Goal: Transaction & Acquisition: Purchase product/service

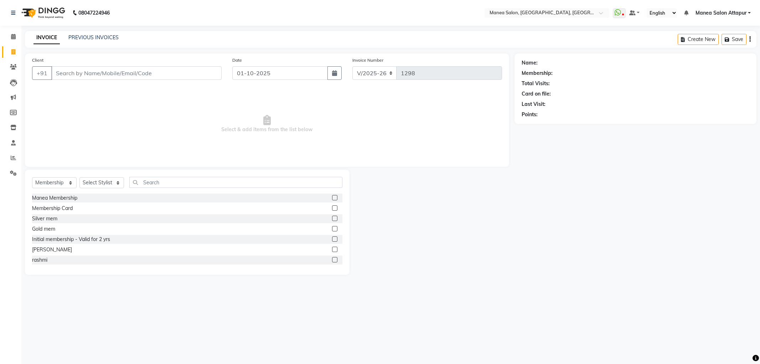
select select "6587"
click at [123, 77] on input "Client" at bounding box center [136, 73] width 170 height 14
drag, startPoint x: 45, startPoint y: 183, endPoint x: 50, endPoint y: 183, distance: 5.0
click at [47, 183] on select "Select Service Product Membership Package Voucher Prepaid Gift Card" at bounding box center [54, 182] width 45 height 11
select select "service"
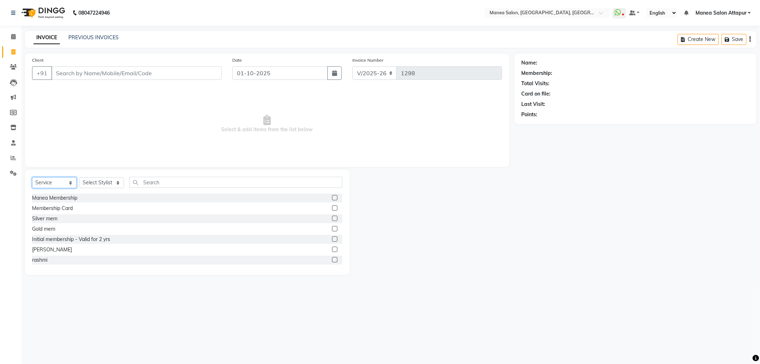
click at [32, 177] on select "Select Service Product Membership Package Voucher Prepaid Gift Card" at bounding box center [54, 182] width 45 height 11
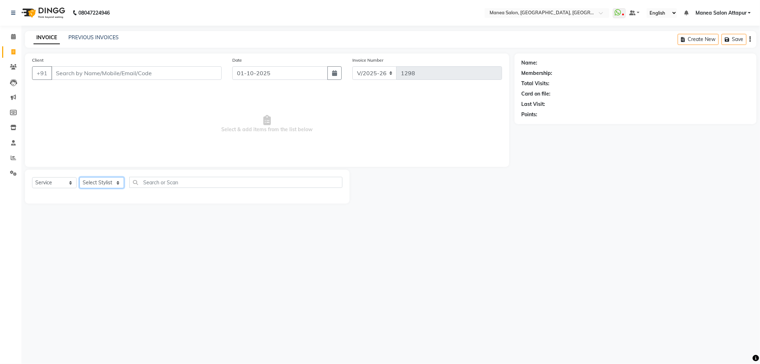
click at [107, 177] on select "Select Stylist Aryan Ashok [PERSON_NAME] [PERSON_NAME] [PERSON_NAME] [PERSON_NA…" at bounding box center [101, 182] width 45 height 11
select select "84082"
click at [79, 177] on select "Select Stylist Aryan Ashok [PERSON_NAME] [PERSON_NAME] [PERSON_NAME] [PERSON_NA…" at bounding box center [101, 182] width 45 height 11
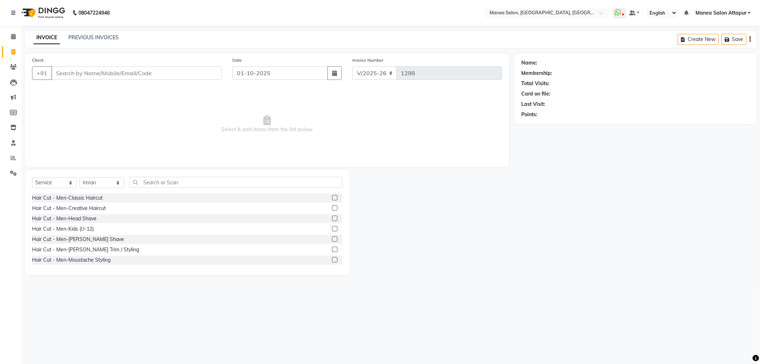
click at [332, 209] on label at bounding box center [334, 207] width 5 height 5
click at [332, 209] on input "checkbox" at bounding box center [334, 208] width 5 height 5
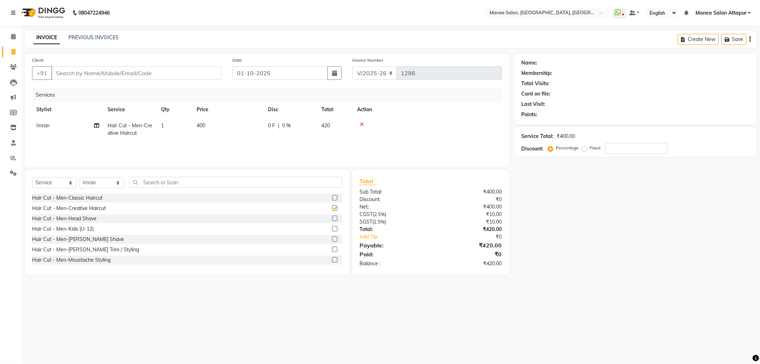
checkbox input "false"
click at [158, 77] on input "Client" at bounding box center [136, 73] width 170 height 14
type input "9"
type input "0"
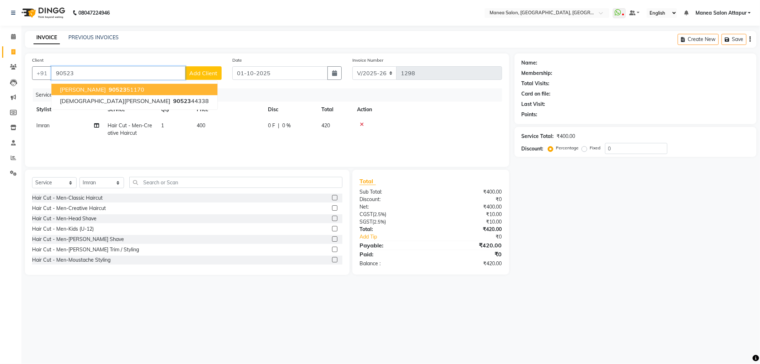
click at [134, 88] on button "[PERSON_NAME] 90523 51170" at bounding box center [134, 89] width 166 height 11
type input "9052351170"
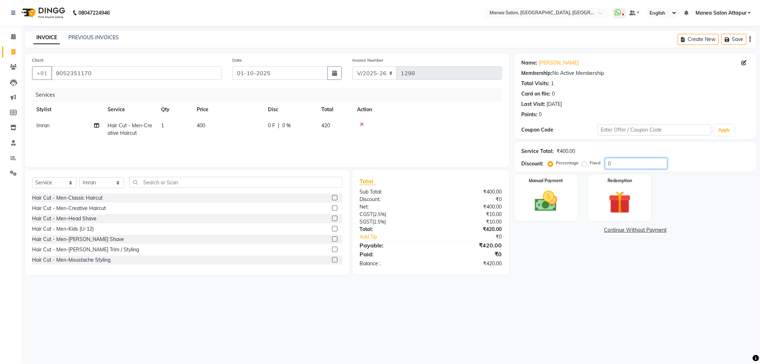
click at [625, 162] on input "0" at bounding box center [636, 163] width 62 height 11
click at [539, 208] on img at bounding box center [546, 201] width 38 height 27
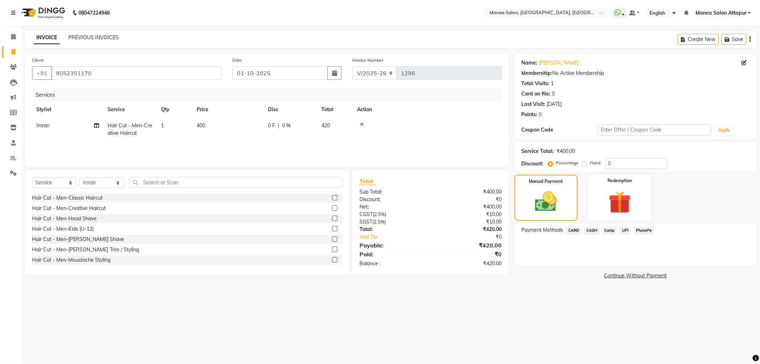
click at [625, 228] on span "UPI" at bounding box center [625, 230] width 11 height 8
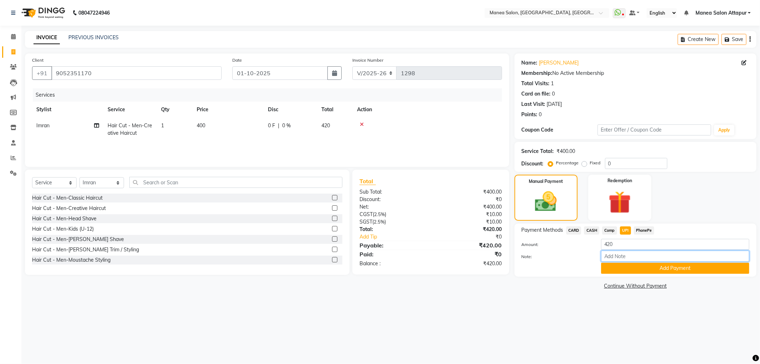
click at [636, 255] on input "Note:" at bounding box center [675, 255] width 148 height 11
click at [630, 256] on input "Note:" at bounding box center [675, 255] width 148 height 11
click at [621, 258] on input "Note:" at bounding box center [675, 255] width 148 height 11
click at [620, 268] on button "Add Payment" at bounding box center [675, 268] width 148 height 11
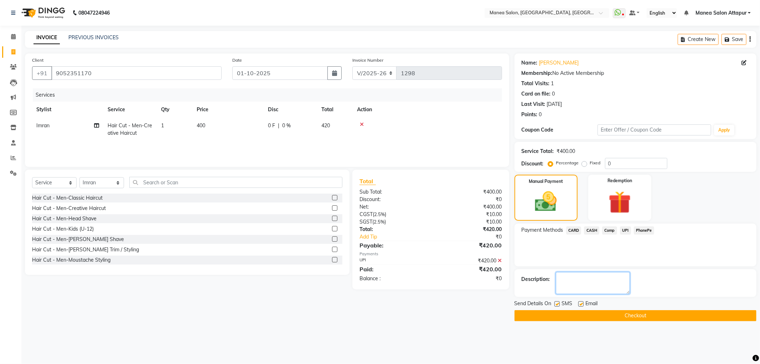
click at [604, 287] on textarea at bounding box center [593, 283] width 74 height 22
click at [618, 279] on textarea at bounding box center [593, 283] width 74 height 22
click at [626, 227] on span "UPI" at bounding box center [625, 230] width 11 height 8
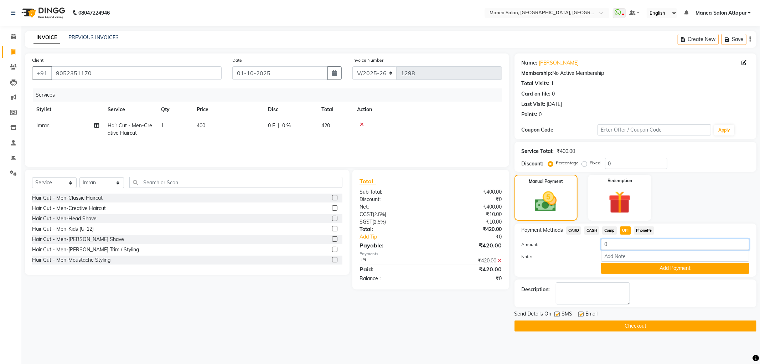
click at [643, 245] on input "0" at bounding box center [675, 244] width 148 height 11
click at [646, 257] on input "Note:" at bounding box center [675, 255] width 148 height 11
click at [616, 266] on button "Add Payment" at bounding box center [675, 268] width 148 height 11
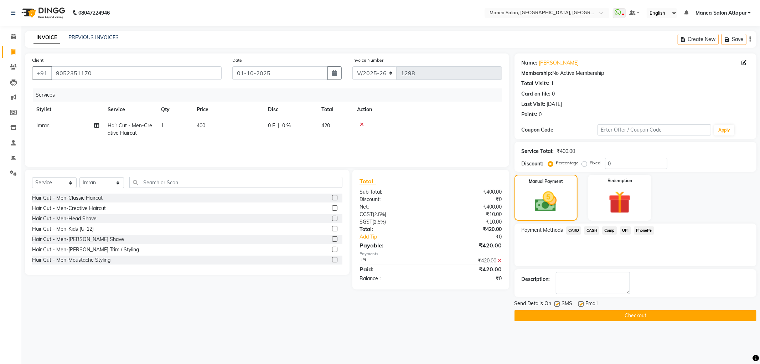
click at [625, 228] on span "UPI" at bounding box center [625, 230] width 11 height 8
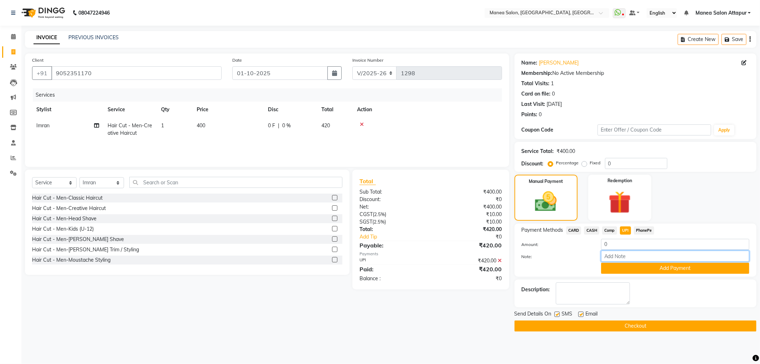
click at [639, 257] on input "Note:" at bounding box center [675, 255] width 148 height 11
click at [604, 265] on button "Add Payment" at bounding box center [675, 268] width 148 height 11
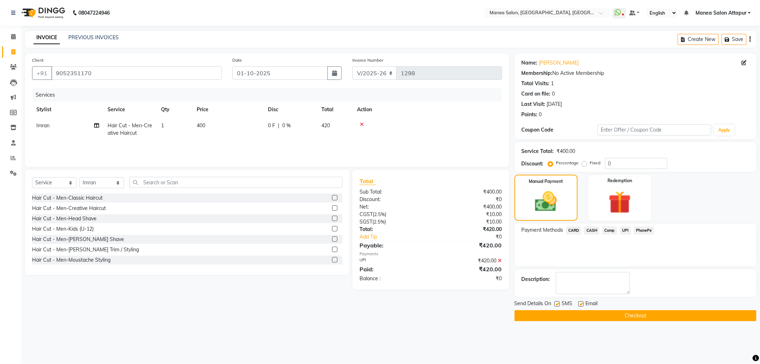
click at [617, 312] on button "Checkout" at bounding box center [635, 315] width 242 height 11
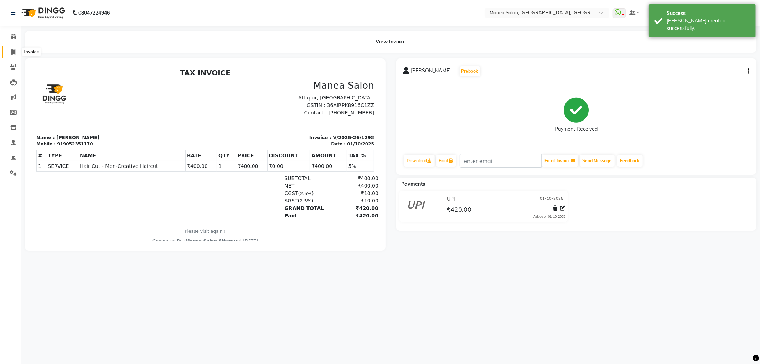
click at [9, 50] on span at bounding box center [13, 52] width 12 height 8
select select "6587"
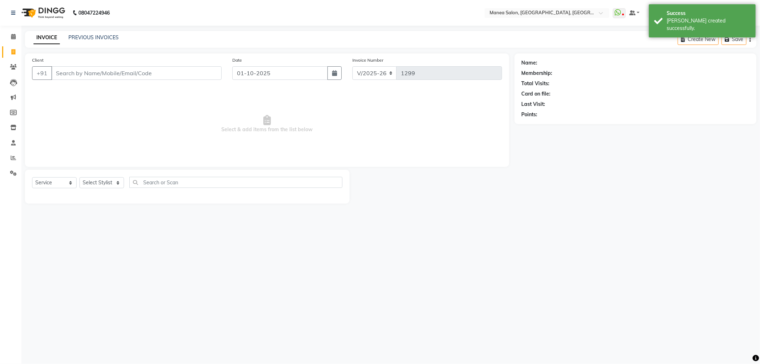
select select "membership"
